Goal: Information Seeking & Learning: Learn about a topic

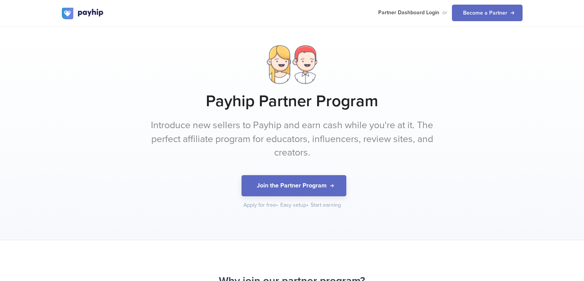
scroll to position [736, 0]
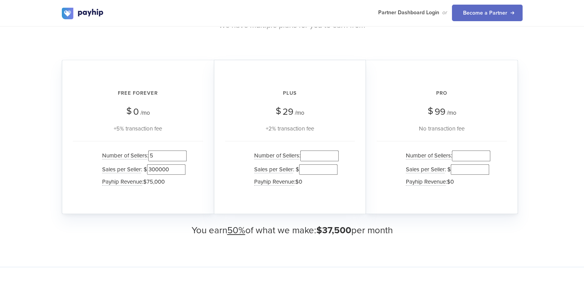
drag, startPoint x: 162, startPoint y: 168, endPoint x: 172, endPoint y: 168, distance: 10.4
click at [172, 168] on input "300000" at bounding box center [166, 169] width 38 height 10
type input "3000"
click at [191, 182] on div "Number of Sellers : 5 Sales per Seller : $ 3000 Payhip Revenue : $750" at bounding box center [138, 169] width 130 height 57
click at [160, 158] on input "5" at bounding box center [167, 155] width 38 height 10
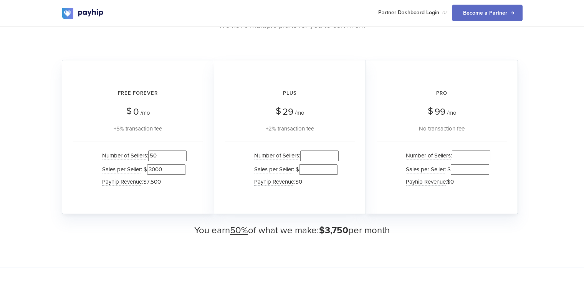
type input "50"
click at [211, 143] on div "Free Forever $ 0 /mo +5% transaction fee Number of Sellers : 50 Sales per Selle…" at bounding box center [138, 137] width 152 height 154
drag, startPoint x: 151, startPoint y: 168, endPoint x: 145, endPoint y: 168, distance: 6.2
click at [145, 168] on li "Sales per Seller : $ 3000" at bounding box center [142, 169] width 88 height 13
click at [153, 167] on input "3000" at bounding box center [166, 169] width 38 height 10
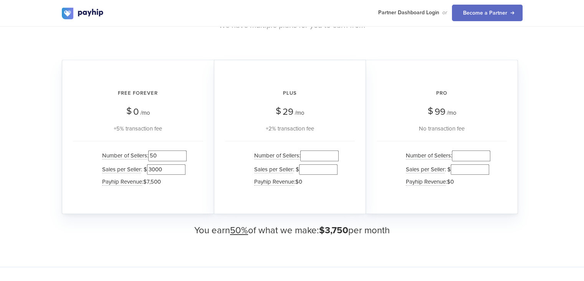
click at [153, 167] on input "3000" at bounding box center [166, 169] width 38 height 10
type input "1000"
click at [156, 156] on input "50" at bounding box center [167, 155] width 38 height 10
type input "5"
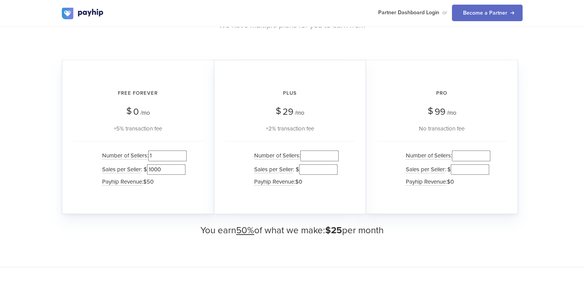
type input "1"
click at [180, 126] on div "+5% transaction fee" at bounding box center [138, 128] width 130 height 9
click at [168, 151] on input "1" at bounding box center [167, 155] width 38 height 10
type input "2"
type input "5"
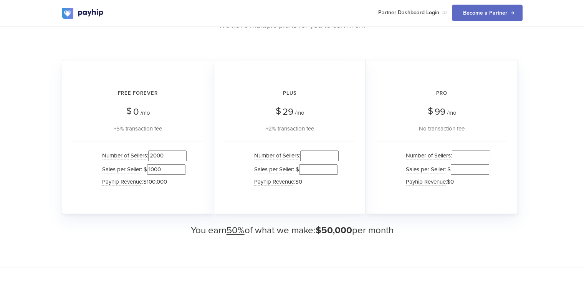
click at [183, 134] on div "Free Forever $ 0 /mo +5% transaction fee Number of Sellers : 2000 Sales per Sel…" at bounding box center [138, 137] width 152 height 154
click at [158, 156] on input "2000" at bounding box center [167, 155] width 38 height 10
drag, startPoint x: 156, startPoint y: 154, endPoint x: 165, endPoint y: 154, distance: 9.2
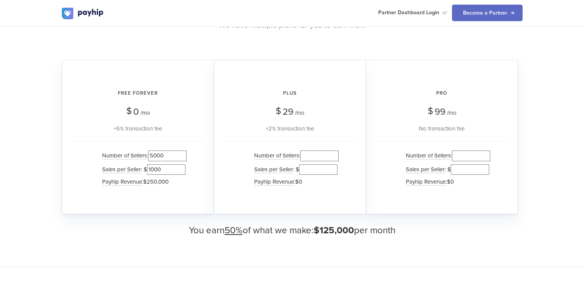
click at [165, 154] on input "5000" at bounding box center [167, 155] width 38 height 10
click at [158, 154] on input "5000" at bounding box center [167, 155] width 38 height 10
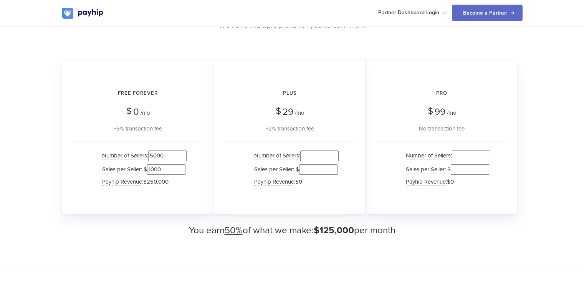
click at [158, 154] on input "5000" at bounding box center [167, 155] width 38 height 10
drag, startPoint x: 157, startPoint y: 153, endPoint x: 171, endPoint y: 154, distance: 13.9
click at [171, 154] on input "10000" at bounding box center [167, 155] width 38 height 10
type input "10000"
click at [196, 146] on div "Number of Sellers : 10000 Sales per Seller : $ 1000 Payhip Revenue : $500,000" at bounding box center [138, 169] width 130 height 57
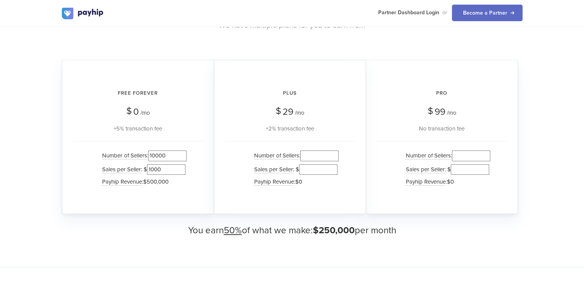
click at [168, 158] on input "10000" at bounding box center [167, 155] width 38 height 10
click at [306, 151] on input "number" at bounding box center [319, 155] width 38 height 10
paste input "10000"
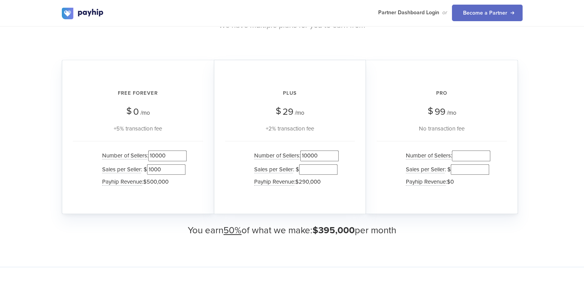
type input "10000"
click at [169, 168] on input "1000" at bounding box center [166, 169] width 38 height 10
click at [308, 168] on input "number" at bounding box center [318, 169] width 38 height 10
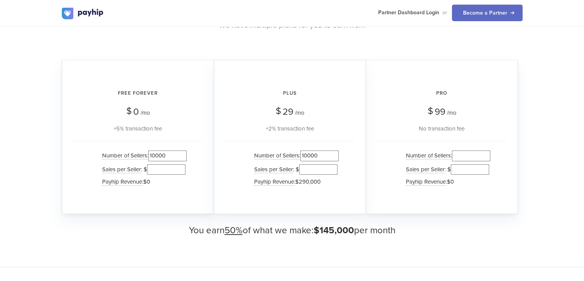
paste input "1000"
type input "1000"
click at [311, 158] on input "10000" at bounding box center [319, 155] width 38 height 10
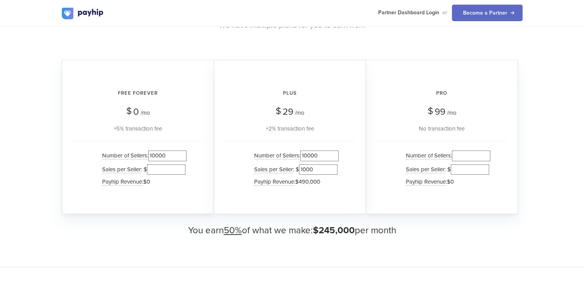
click at [171, 156] on input "10000" at bounding box center [167, 155] width 38 height 10
click at [308, 169] on input "1000" at bounding box center [318, 169] width 38 height 10
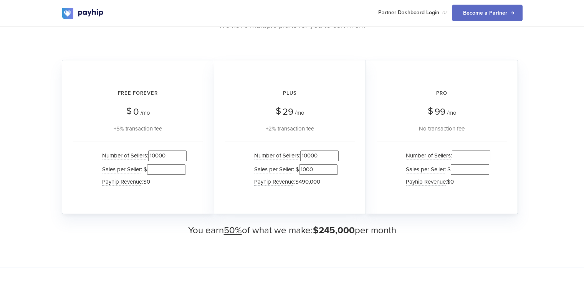
click at [308, 169] on input "1000" at bounding box center [318, 169] width 38 height 10
click at [171, 168] on input "number" at bounding box center [166, 169] width 38 height 10
paste input "1000"
type input "1000"
click at [309, 156] on input "10000" at bounding box center [319, 155] width 38 height 10
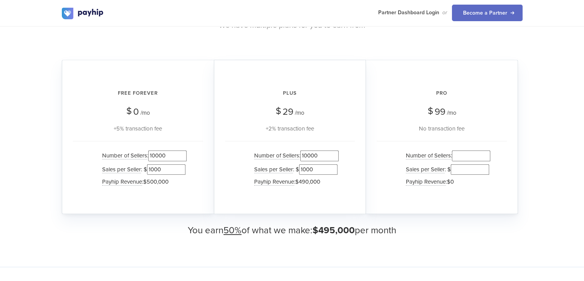
click at [309, 156] on input "10000" at bounding box center [319, 155] width 38 height 10
click at [307, 166] on input "1000" at bounding box center [318, 169] width 38 height 10
click at [317, 189] on div "Number of Sellers : Sales per Seller : $ 1000 Payhip Revenue : $0" at bounding box center [290, 169] width 130 height 57
click at [310, 173] on input "1000" at bounding box center [318, 169] width 38 height 10
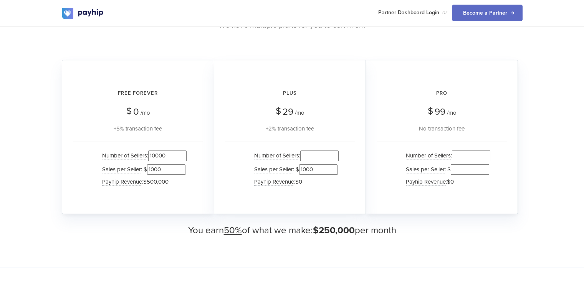
click at [310, 173] on input "1000" at bounding box center [318, 169] width 38 height 10
click at [161, 154] on input "10000" at bounding box center [167, 155] width 38 height 10
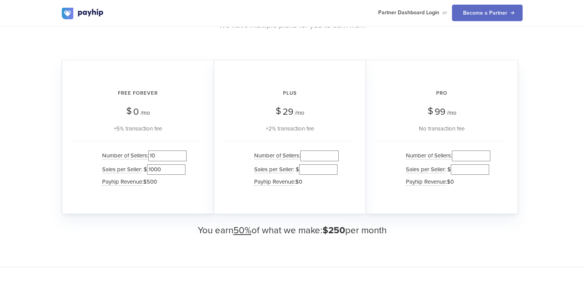
click at [152, 168] on input "1000" at bounding box center [166, 169] width 38 height 10
click at [154, 168] on input "1000" at bounding box center [166, 169] width 38 height 10
drag, startPoint x: 150, startPoint y: 167, endPoint x: 165, endPoint y: 166, distance: 15.0
click at [165, 166] on input "1000" at bounding box center [166, 169] width 38 height 10
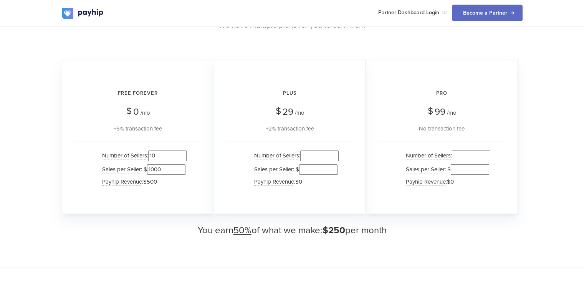
click at [163, 156] on input "10" at bounding box center [167, 155] width 38 height 10
click at [157, 154] on input "10000" at bounding box center [167, 155] width 38 height 10
drag, startPoint x: 157, startPoint y: 154, endPoint x: 166, endPoint y: 154, distance: 8.9
click at [166, 154] on input "1000" at bounding box center [167, 155] width 38 height 10
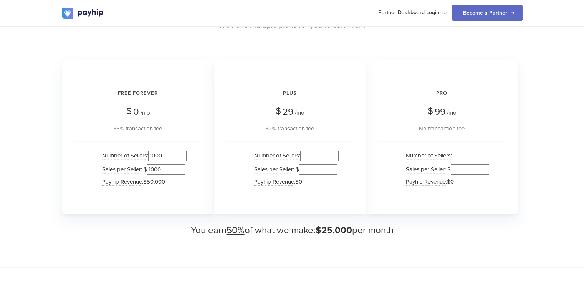
drag, startPoint x: 153, startPoint y: 154, endPoint x: 164, endPoint y: 154, distance: 11.9
click at [164, 154] on input "1000" at bounding box center [167, 155] width 38 height 10
click at [189, 128] on div "+5% transaction fee" at bounding box center [138, 128] width 130 height 9
drag, startPoint x: 153, startPoint y: 155, endPoint x: 183, endPoint y: 157, distance: 29.3
click at [183, 157] on input "1000" at bounding box center [167, 155] width 38 height 10
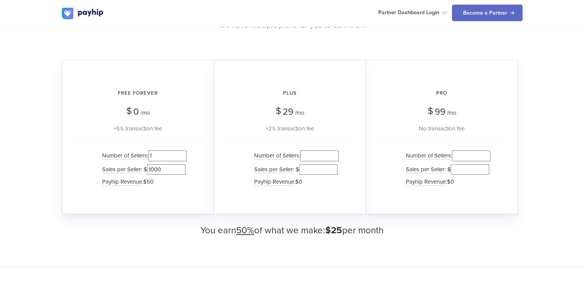
type input "1"
click at [189, 139] on div "Free Forever $ 0 /mo +5% transaction fee Number of Sellers : 1 Sales per Seller…" at bounding box center [138, 137] width 152 height 154
click at [154, 168] on input "1000" at bounding box center [166, 169] width 38 height 10
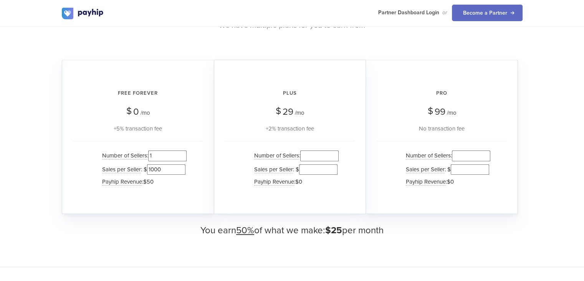
click at [149, 183] on span "$50" at bounding box center [148, 181] width 10 height 7
click at [158, 178] on li "Payhip Revenue : $50" at bounding box center [142, 181] width 88 height 11
click at [158, 169] on input "1000" at bounding box center [166, 169] width 38 height 10
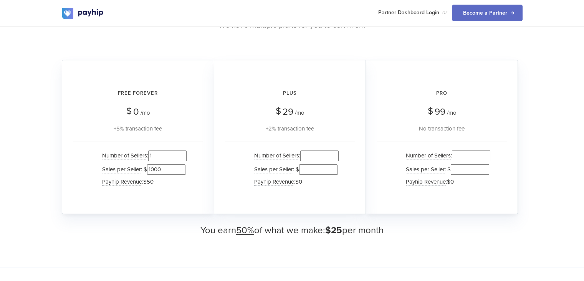
click at [153, 181] on span "$50" at bounding box center [148, 181] width 10 height 7
click at [159, 167] on input "1000" at bounding box center [166, 169] width 38 height 10
type input "500"
click at [203, 179] on div "Free Forever $ 0 /mo +5% transaction fee Number of Sellers : 1 Sales per Seller…" at bounding box center [138, 137] width 152 height 154
click at [164, 165] on input "500" at bounding box center [166, 169] width 38 height 10
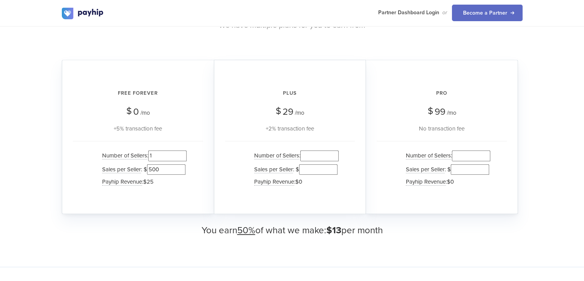
click at [164, 165] on input "500" at bounding box center [166, 169] width 38 height 10
click at [164, 158] on input "1" at bounding box center [167, 155] width 38 height 10
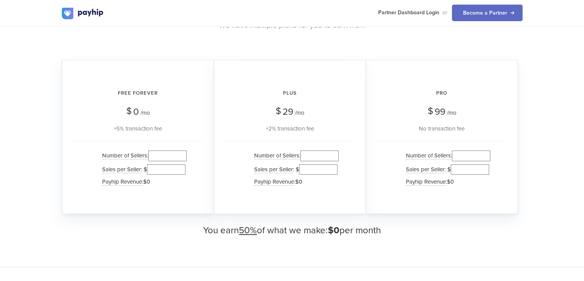
click at [201, 141] on div "Number of Sellers : Sales per Seller : $ Payhip Revenue : $0" at bounding box center [138, 169] width 130 height 57
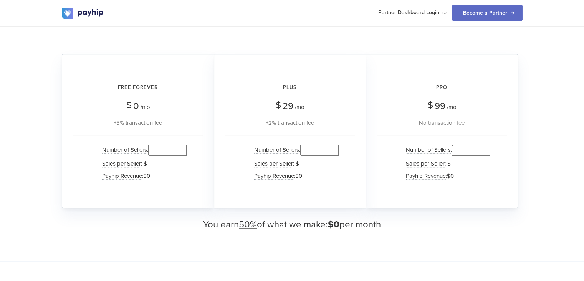
scroll to position [741, 0]
click at [178, 108] on div "Free Forever $ 0 /mo +5% transaction fee" at bounding box center [138, 103] width 130 height 50
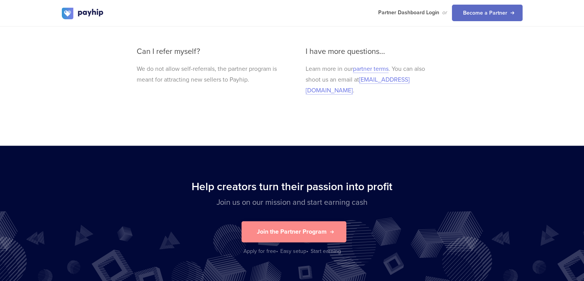
scroll to position [1758, 0]
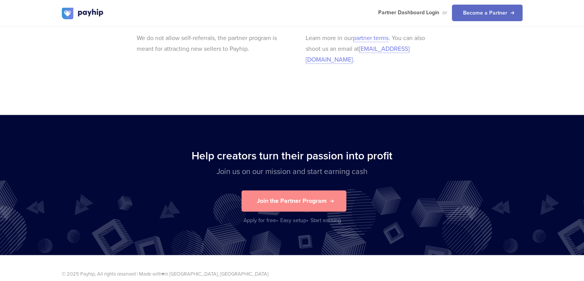
click at [285, 121] on div "Help creators turn their passion into profit Join us on our mission and start e…" at bounding box center [292, 185] width 584 height 140
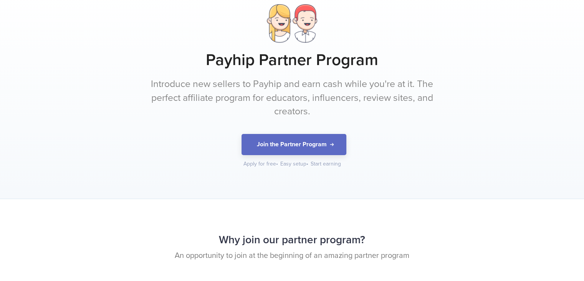
scroll to position [0, 0]
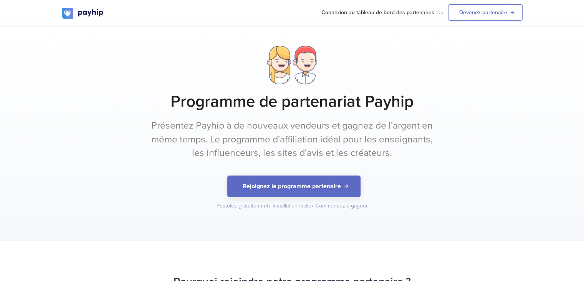
click at [372, 97] on font "Programme de partenariat Payhip" at bounding box center [292, 101] width 243 height 20
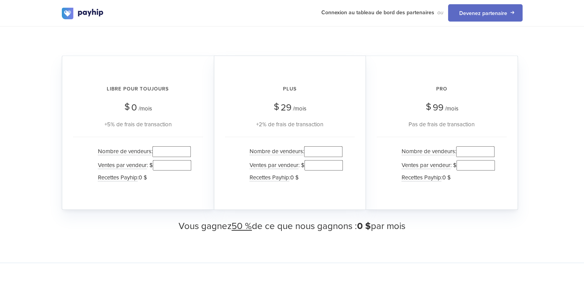
scroll to position [776, 0]
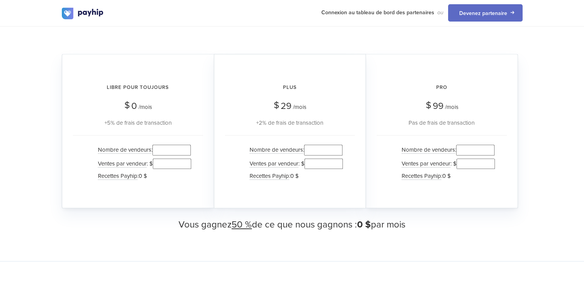
click at [158, 144] on input "number" at bounding box center [172, 149] width 38 height 10
type input "1000"
click at [159, 158] on input "number" at bounding box center [172, 163] width 38 height 10
type input "1000"
click at [197, 179] on div "Nombre de vendeurs : 1000 Ventes par vendeur : $ 1000 Recettes Payhip : 50 000 $" at bounding box center [138, 163] width 130 height 57
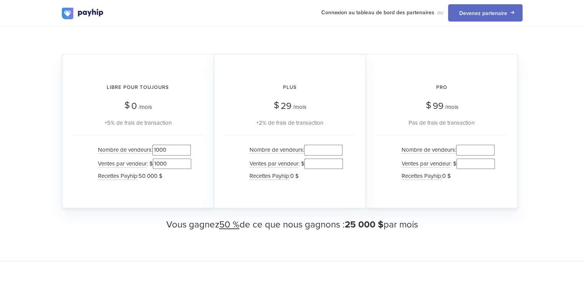
click at [157, 144] on input "1000" at bounding box center [172, 149] width 38 height 10
click at [182, 121] on div "Libre pour toujours $ 0 /mois +5% de frais de transaction Nombre de vendeurs : …" at bounding box center [138, 131] width 152 height 154
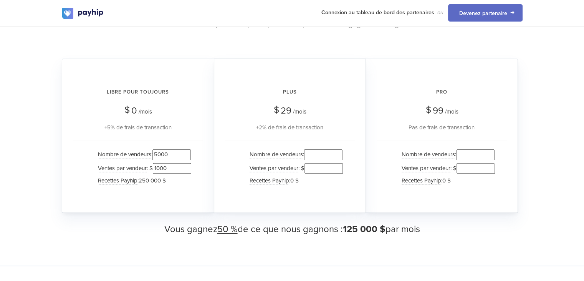
scroll to position [772, 0]
click at [160, 149] on input "5000" at bounding box center [172, 154] width 38 height 10
type input "1000"
click at [216, 113] on div "Plus $ 29 /mois +2% de frais de transaction Nombre de vendeurs : Ventes par ven…" at bounding box center [290, 135] width 152 height 154
click at [15, 111] on div "Combien pourriez-vous gagner ? Nous avons plusieurs plans pour vous permettre d…" at bounding box center [292, 116] width 584 height 298
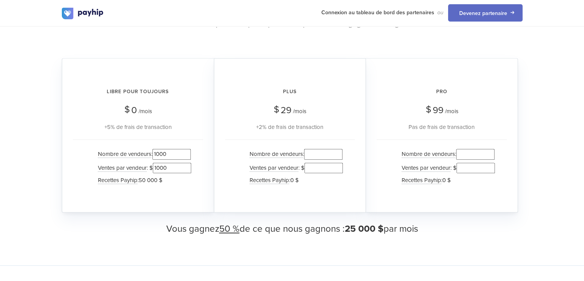
click at [162, 149] on input "1000" at bounding box center [172, 154] width 38 height 10
click at [266, 91] on h2 "Plus" at bounding box center [290, 91] width 130 height 20
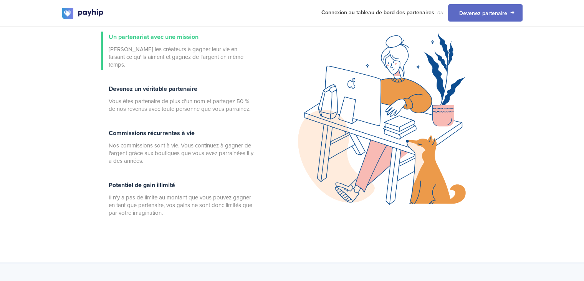
scroll to position [301, 0]
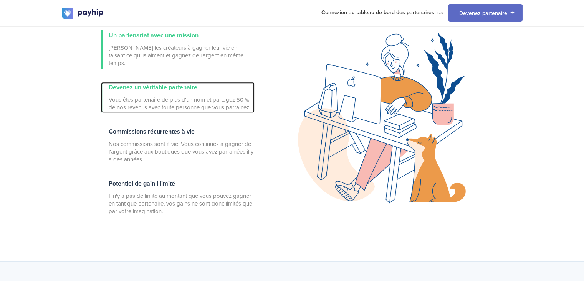
click at [201, 96] on span "Vous êtes partenaire de plus d'un nom et partagez 50 % de nos revenus avec tout…" at bounding box center [182, 103] width 146 height 15
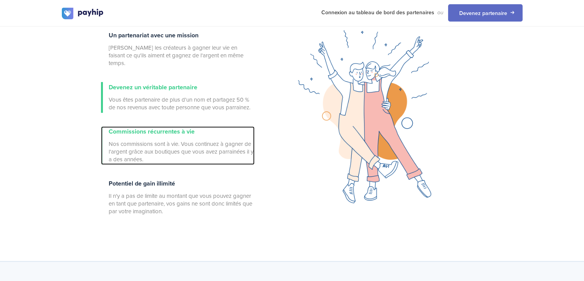
click at [205, 126] on div "Commissions récurrentes à vie Nos commissions sont à vie. Vous continuez à gagn…" at bounding box center [182, 145] width 146 height 38
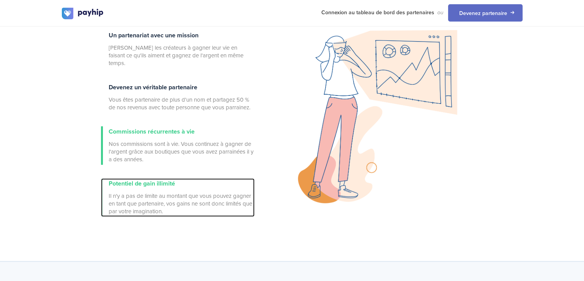
click at [205, 192] on font "Il n'y a pas de limite au montant que vous pouvez gagner en tant que partenaire…" at bounding box center [181, 203] width 144 height 22
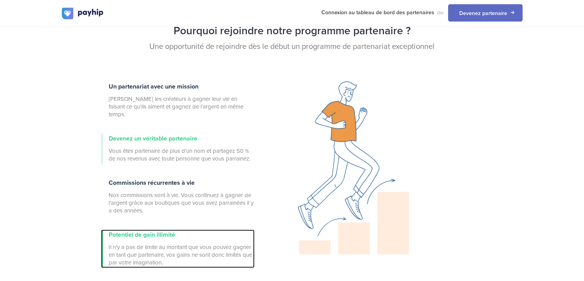
scroll to position [261, 0]
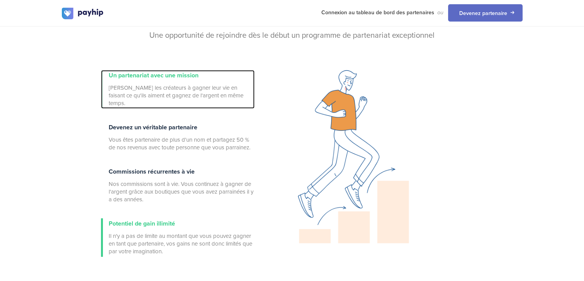
click at [170, 98] on font "[PERSON_NAME] les créateurs à gagner leur vie en faisant ce qu'ils aiment et ga…" at bounding box center [176, 95] width 135 height 22
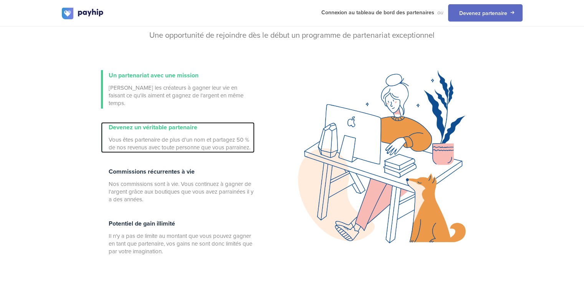
click at [192, 126] on div "Devenez un véritable partenaire Vous êtes partenaire de plus d'un nom et partag…" at bounding box center [182, 137] width 146 height 31
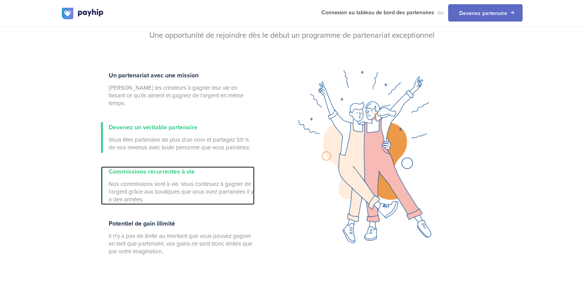
click at [215, 182] on font "Nos commissions sont à vie. Vous continuez à gagner de l'argent grâce aux bouti…" at bounding box center [181, 191] width 145 height 22
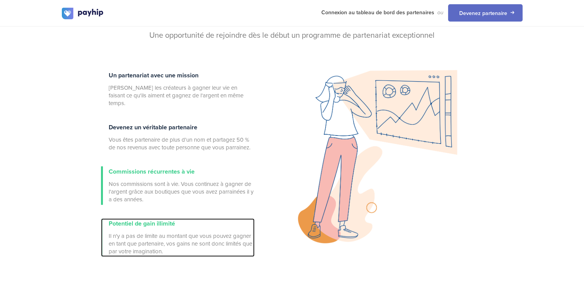
click at [212, 218] on div "Potentiel de gain illimité Il n'y a pas de limite au montant que vous pouvez ga…" at bounding box center [182, 237] width 146 height 38
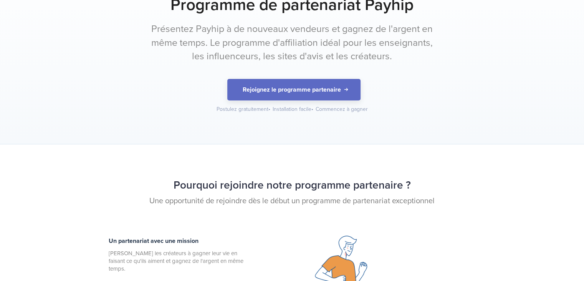
scroll to position [0, 0]
